Goal: Task Accomplishment & Management: Complete application form

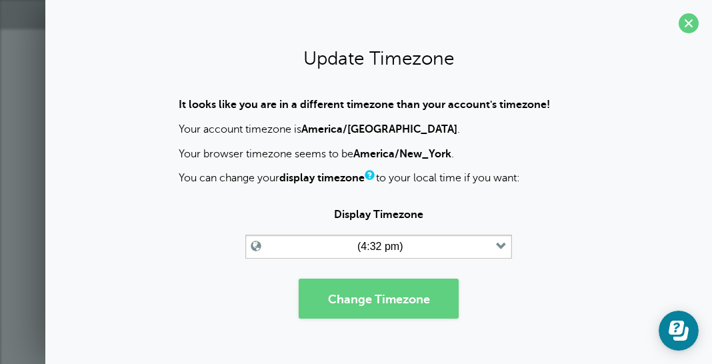
click at [574, 260] on form "Display Timezone (4:32 pm) Time zone am/pm 24h [GEOGRAPHIC_DATA]/[GEOGRAPHIC_DA…" at bounding box center [379, 263] width 640 height 109
click at [679, 22] on span at bounding box center [689, 23] width 20 height 20
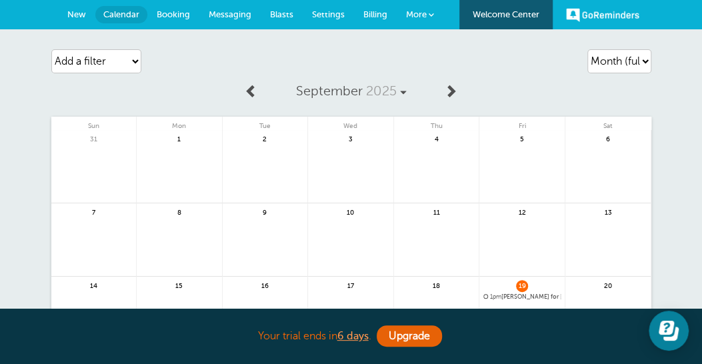
click at [113, 21] on link "Calendar" at bounding box center [121, 14] width 52 height 17
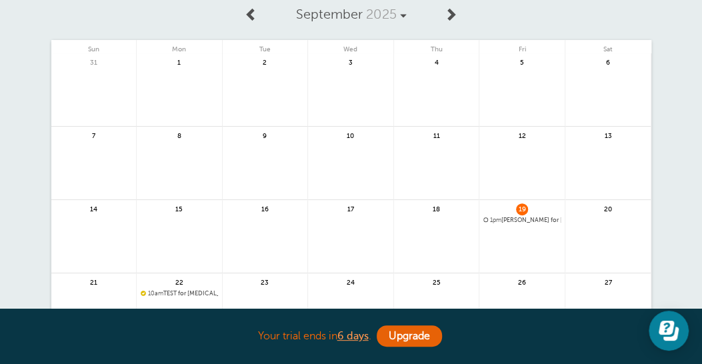
scroll to position [133, 0]
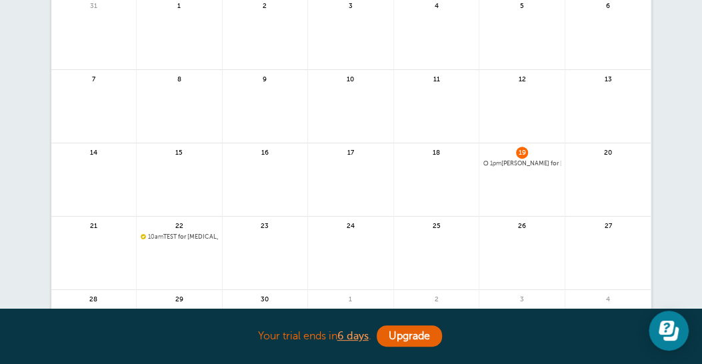
click at [179, 259] on link at bounding box center [179, 272] width 85 height 58
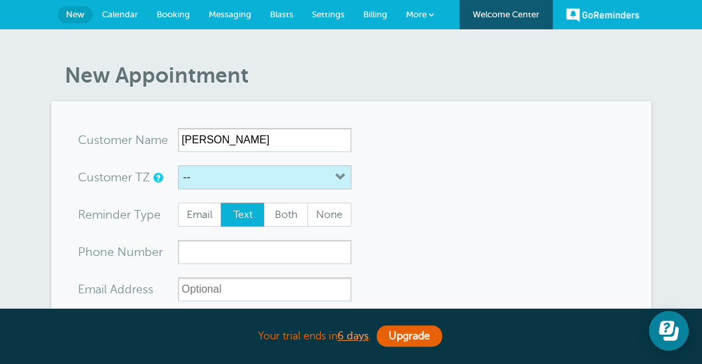
type input "[PERSON_NAME]"
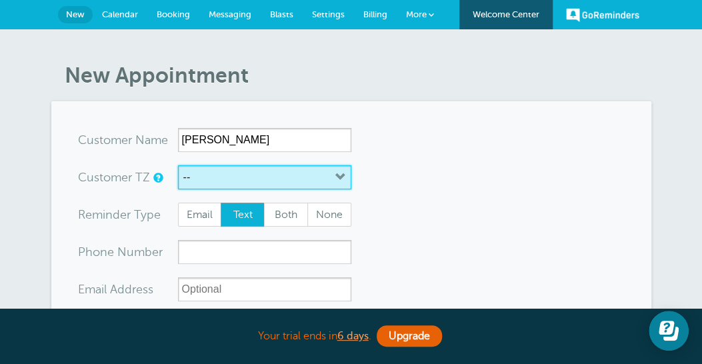
click at [342, 182] on icon "button" at bounding box center [341, 177] width 11 height 11
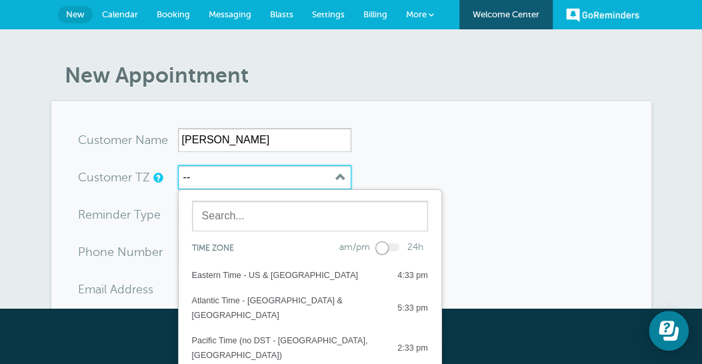
scroll to position [133, 0]
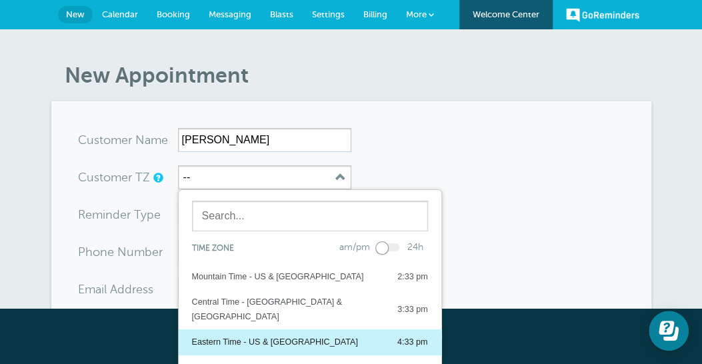
click at [274, 335] on div "Eastern Time - US & [GEOGRAPHIC_DATA]" at bounding box center [275, 342] width 166 height 15
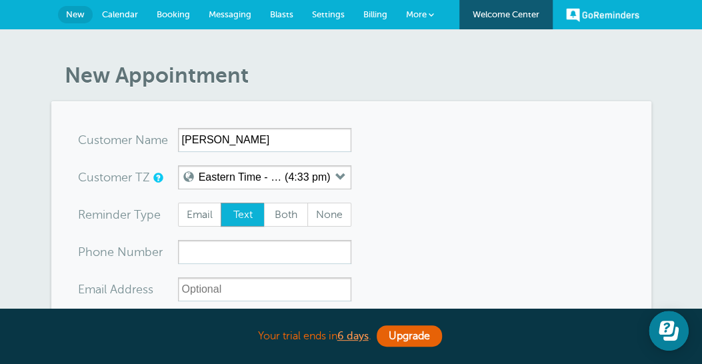
click at [233, 219] on span "Text" at bounding box center [242, 214] width 43 height 23
click at [221, 203] on input "Text" at bounding box center [220, 202] width 1 height 1
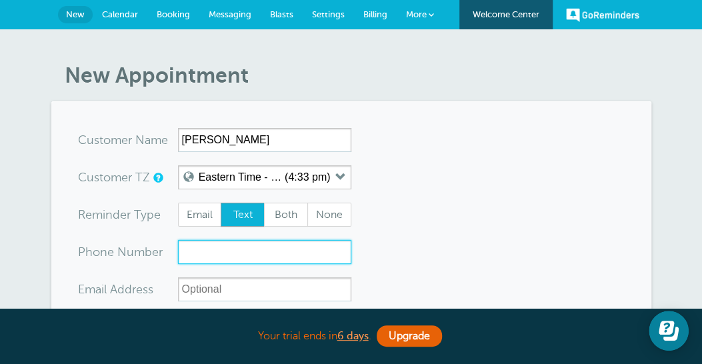
click at [214, 255] on input "xxx-no-autofill" at bounding box center [264, 252] width 173 height 24
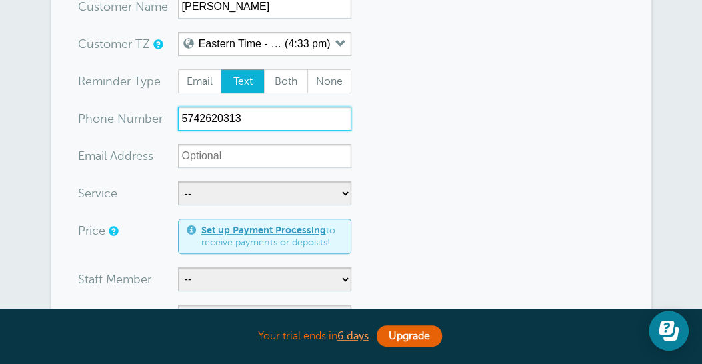
type input "5742620313"
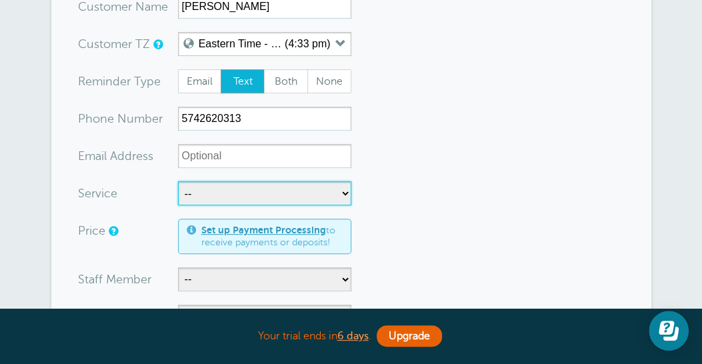
click at [342, 192] on select "-- [MEDICAL_DATA] Diagnostics Life Family Interactive Training (LifeFIT)" at bounding box center [264, 193] width 173 height 24
select select "28246"
click at [178, 181] on select "-- [MEDICAL_DATA] Diagnostics Life Family Interactive Training (LifeFIT)" at bounding box center [264, 193] width 173 height 24
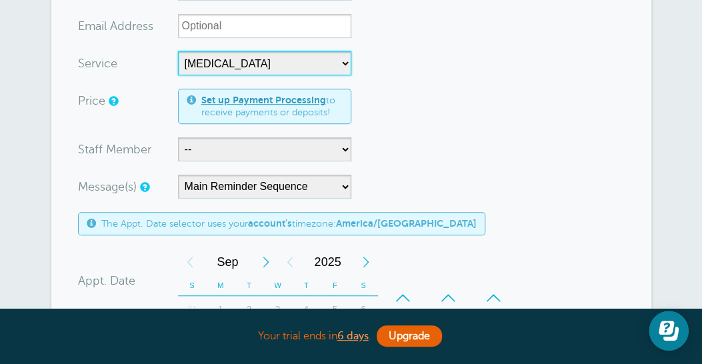
scroll to position [267, 0]
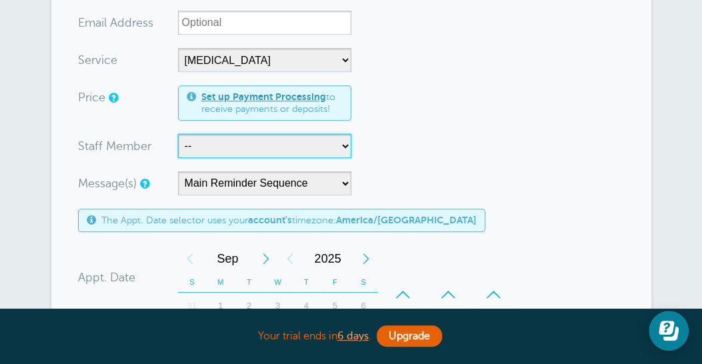
click at [343, 142] on select "-- [PERSON_NAME] [PERSON_NAME]" at bounding box center [264, 146] width 173 height 24
select select "21600"
click at [178, 134] on select "-- [PERSON_NAME] [PERSON_NAME]" at bounding box center [264, 146] width 173 height 24
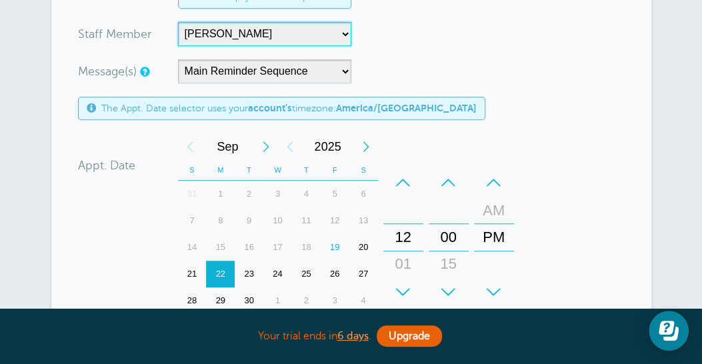
scroll to position [400, 0]
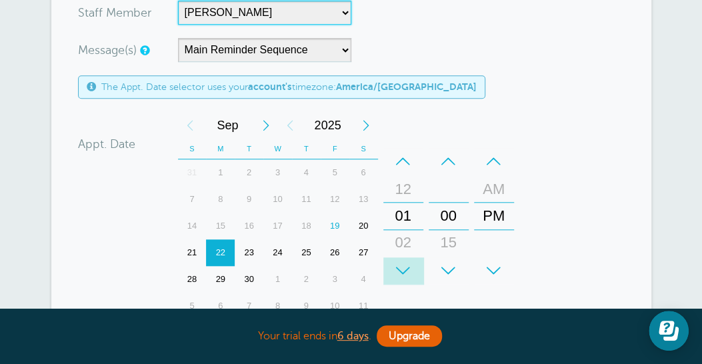
click at [406, 269] on div "+" at bounding box center [404, 271] width 40 height 27
click at [444, 274] on div "+" at bounding box center [449, 271] width 40 height 27
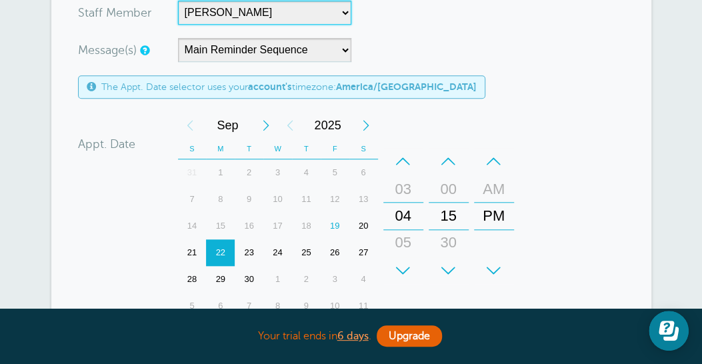
click at [444, 274] on div "+" at bounding box center [449, 271] width 40 height 27
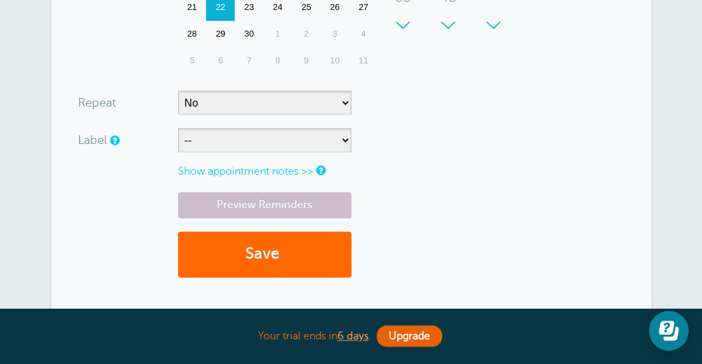
scroll to position [667, 0]
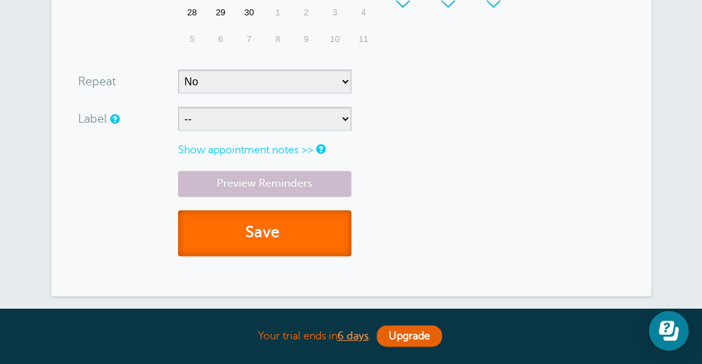
click at [308, 241] on button "Save" at bounding box center [264, 233] width 173 height 46
